Goal: Task Accomplishment & Management: Use online tool/utility

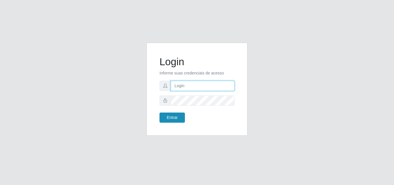
type input "[EMAIL_ADDRESS][DOMAIN_NAME]"
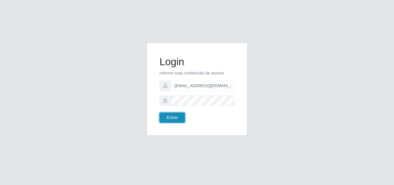
click at [170, 116] on button "Entrar" at bounding box center [171, 117] width 25 height 10
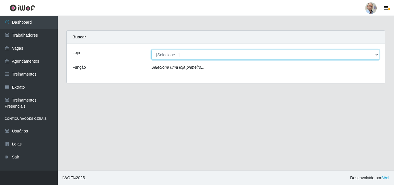
click at [172, 57] on select "[Selecione...] Mar Vermelho - Loja 04" at bounding box center [265, 55] width 228 height 10
select select "251"
click at [151, 50] on select "[Selecione...] Mar Vermelho - Loja 04" at bounding box center [265, 55] width 228 height 10
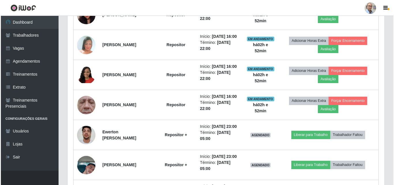
scroll to position [375, 0]
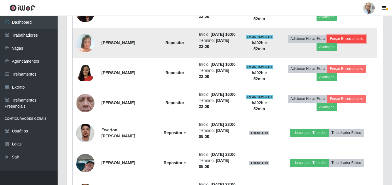
click at [351, 43] on button "Forçar Encerramento" at bounding box center [346, 39] width 39 height 8
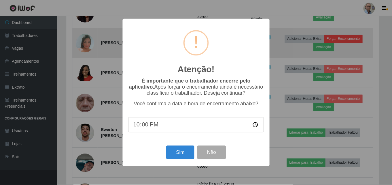
scroll to position [120, 314]
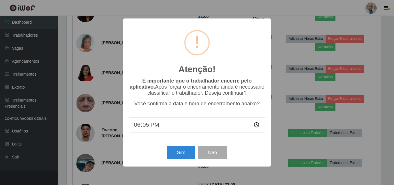
type input "18:50"
click at [180, 152] on button "Sim" at bounding box center [181, 153] width 28 height 14
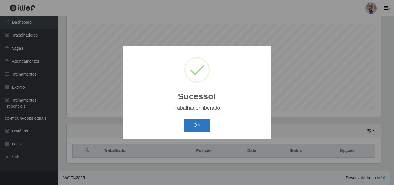
click at [197, 123] on button "OK" at bounding box center [197, 125] width 27 height 14
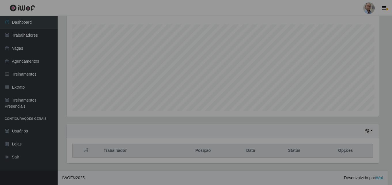
scroll to position [120, 317]
